Goal: Task Accomplishment & Management: Manage account settings

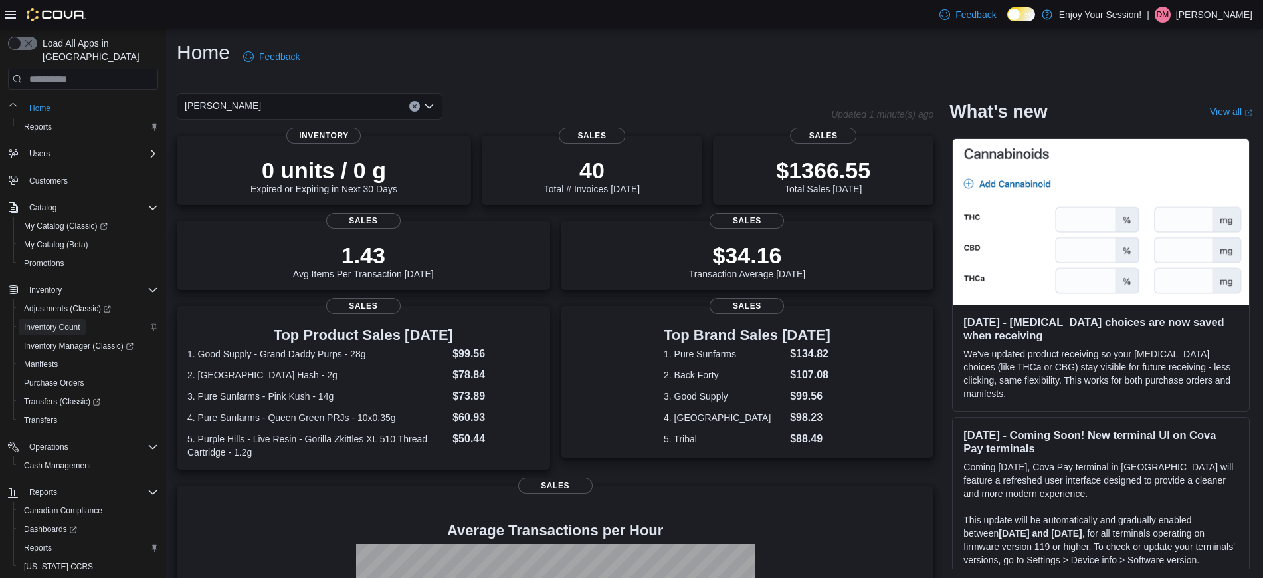
click at [46, 322] on span "Inventory Count" at bounding box center [52, 327] width 56 height 11
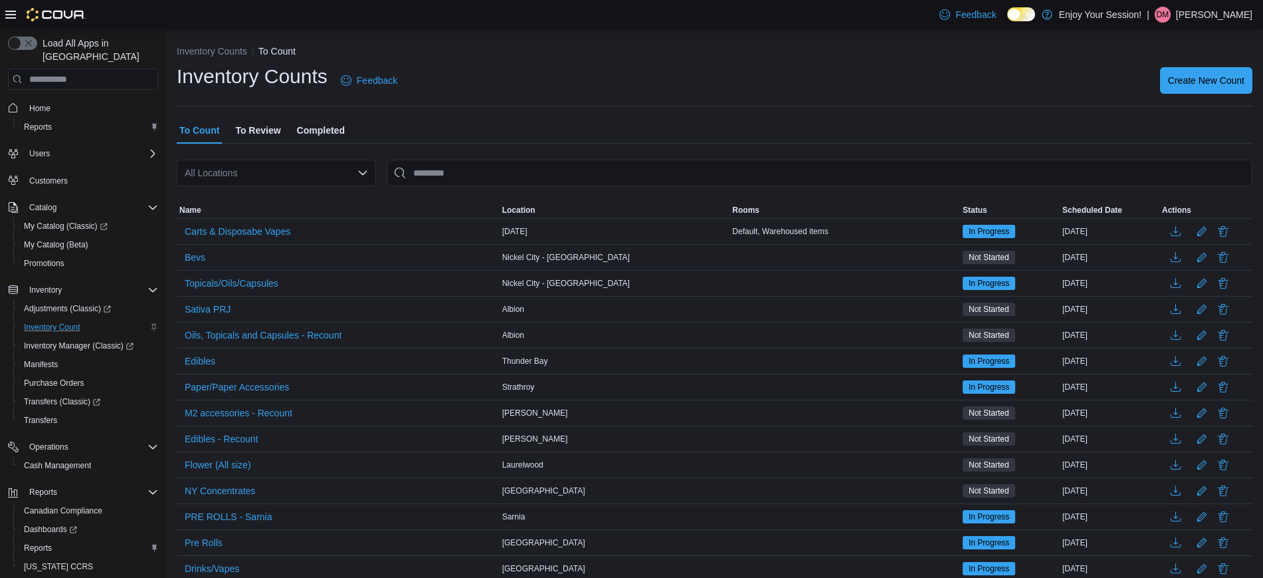
click at [264, 126] on span "To Review" at bounding box center [257, 130] width 45 height 27
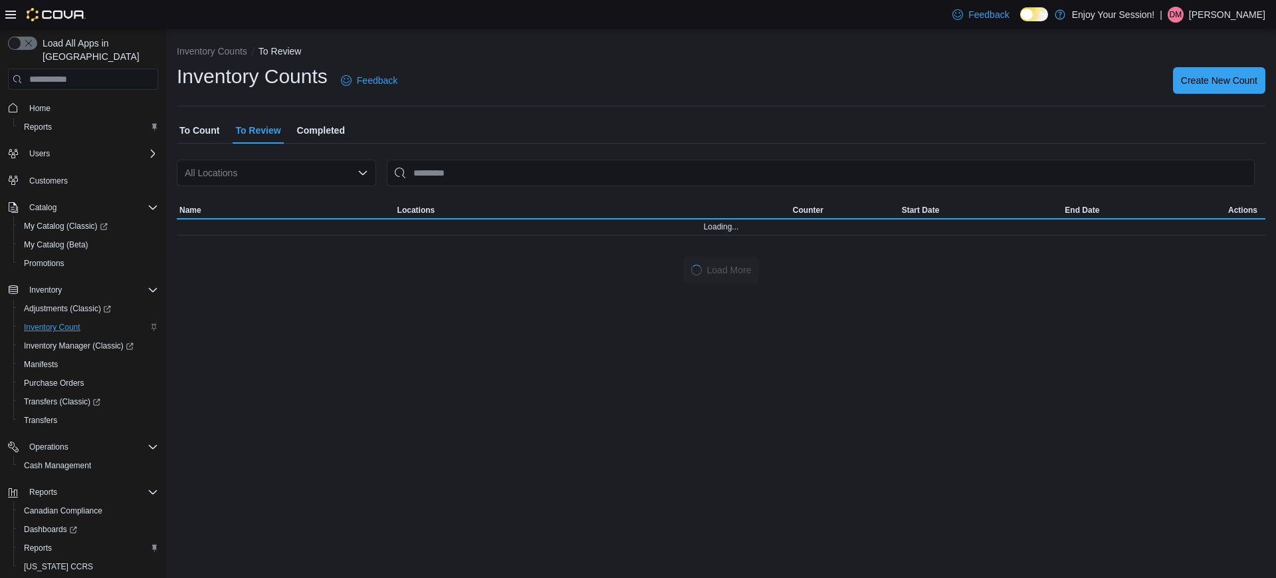
click at [237, 175] on div "All Locations" at bounding box center [276, 173] width 199 height 27
type input "*****"
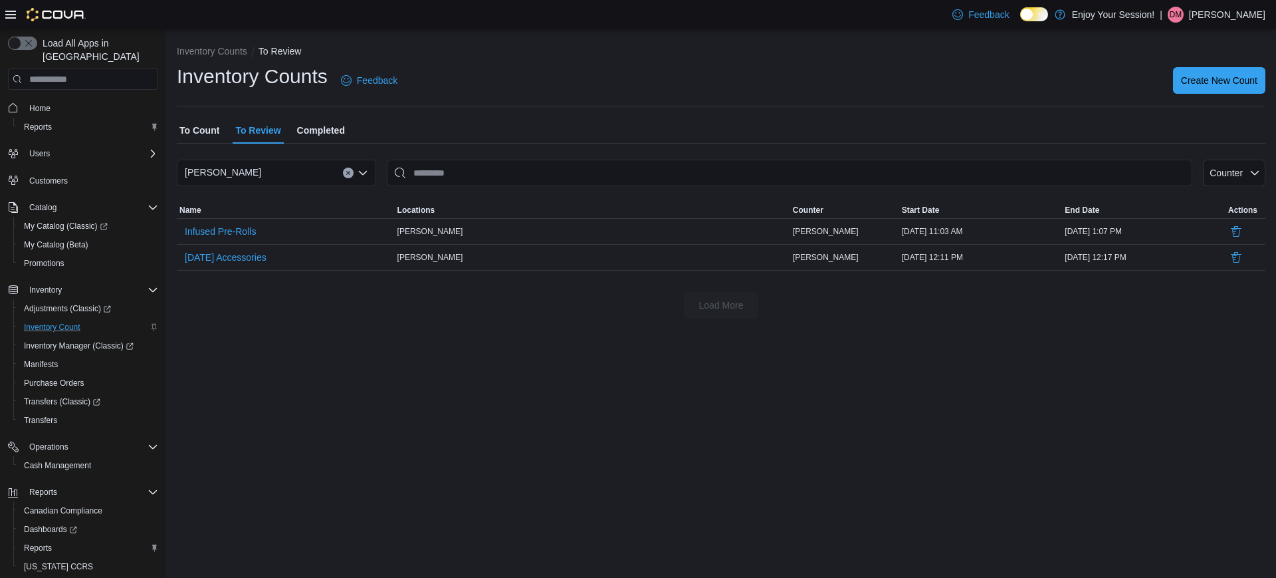
click at [350, 173] on icon "Clear input" at bounding box center [348, 172] width 5 height 5
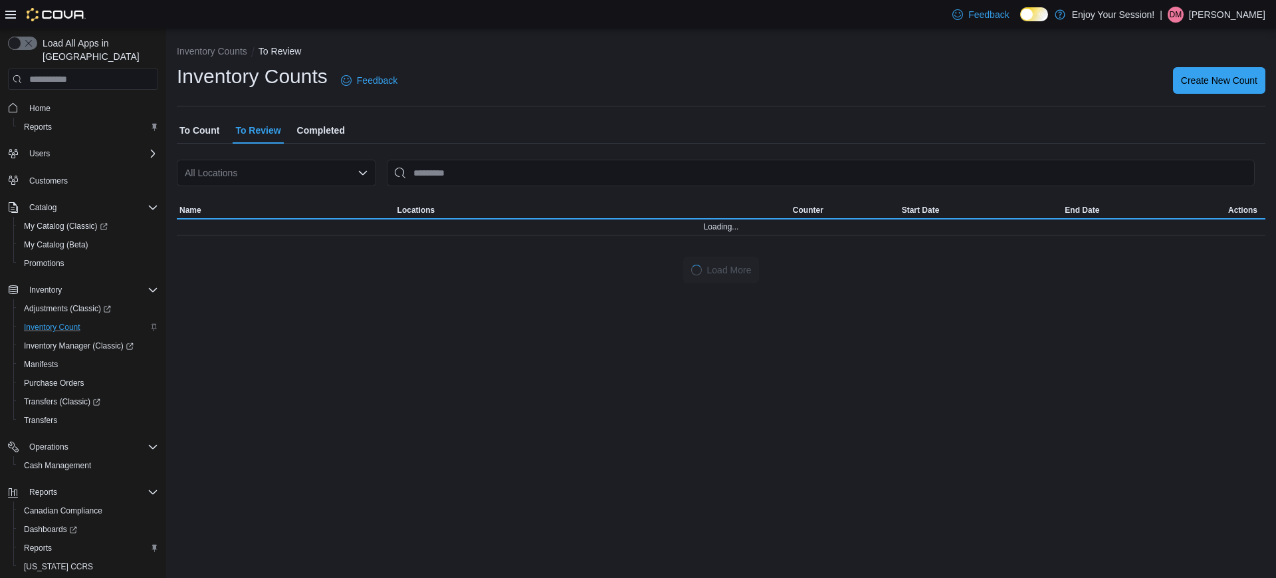
click at [208, 120] on span "To Count" at bounding box center [199, 130] width 40 height 27
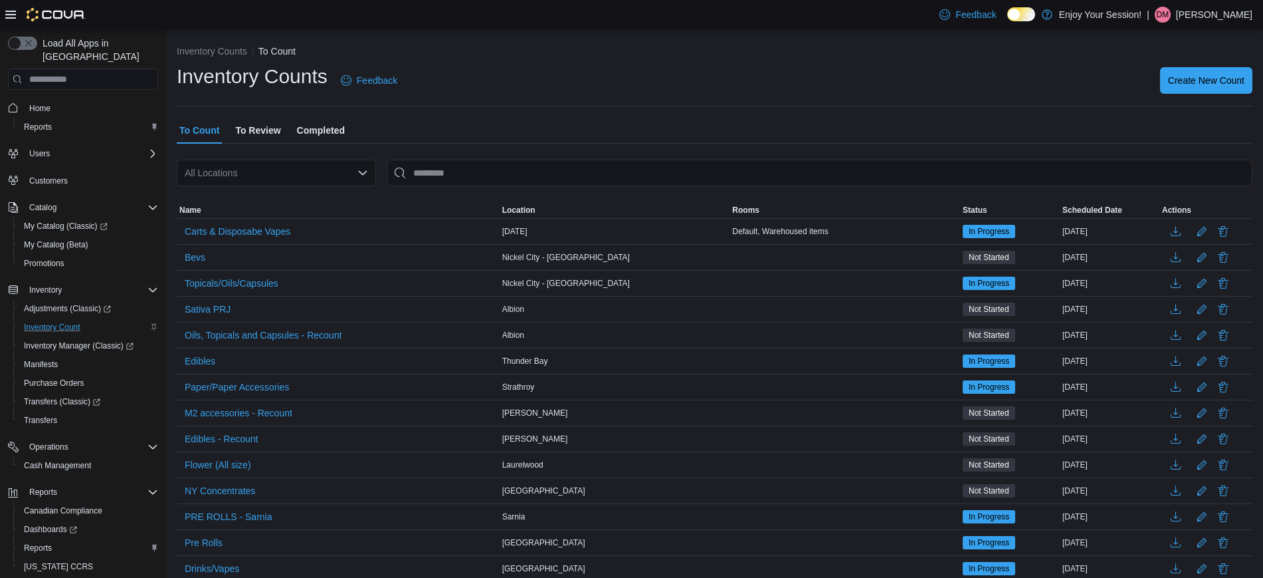
click at [43, 98] on button "Home" at bounding box center [83, 107] width 161 height 19
